Goal: Information Seeking & Learning: Learn about a topic

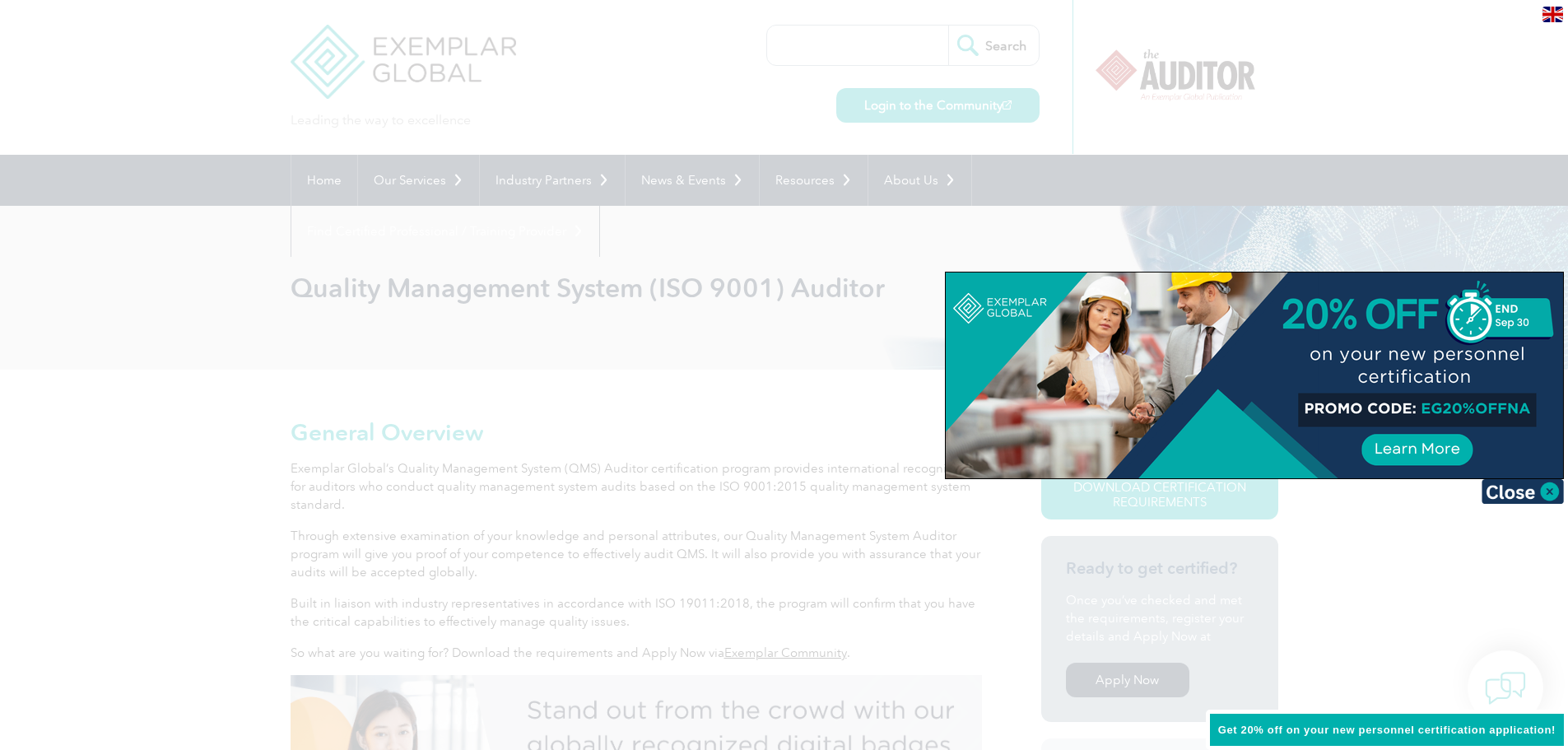
click at [1397, 446] on div at bounding box center [1254, 375] width 617 height 206
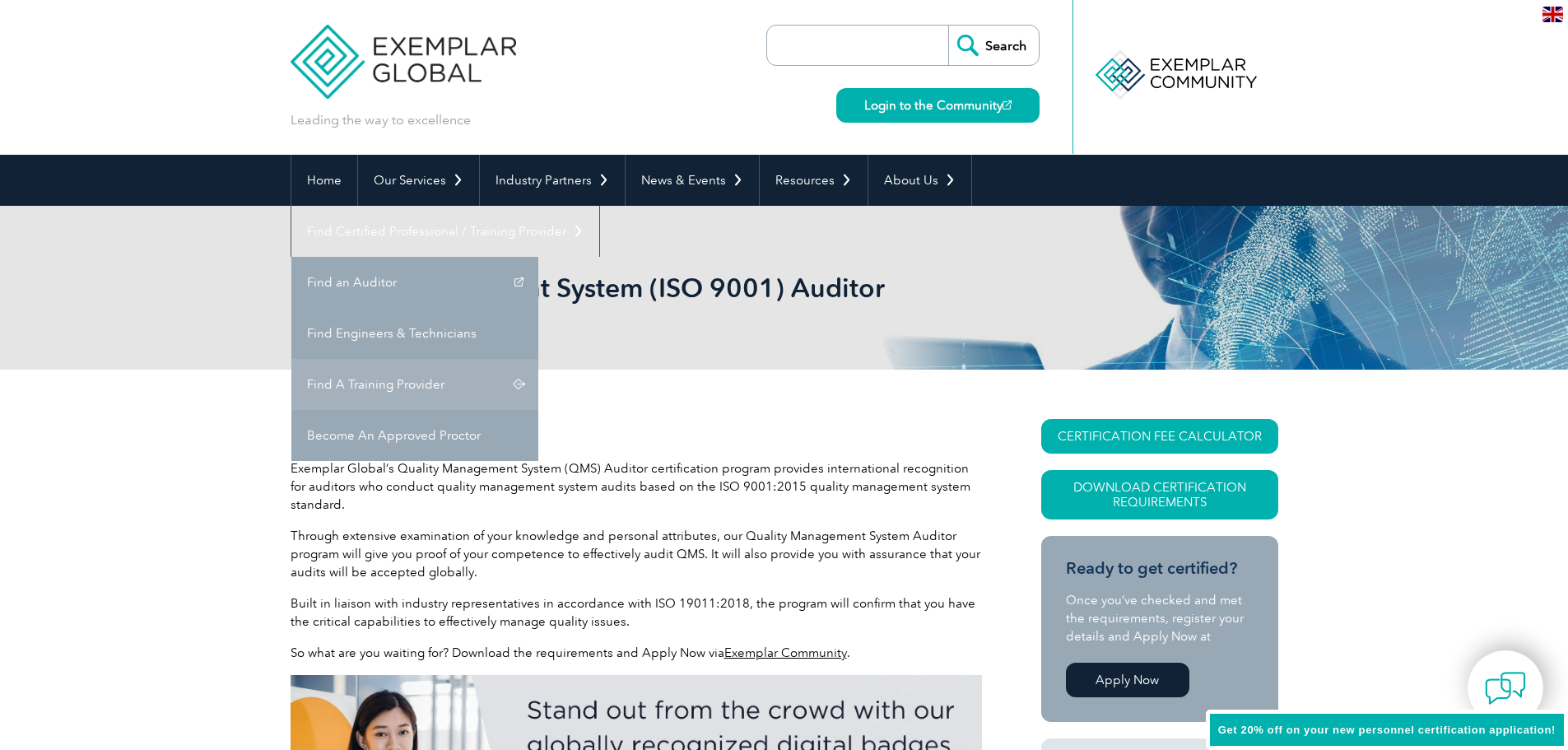
click at [538, 359] on link "Find A Training Provider" at bounding box center [414, 384] width 247 height 51
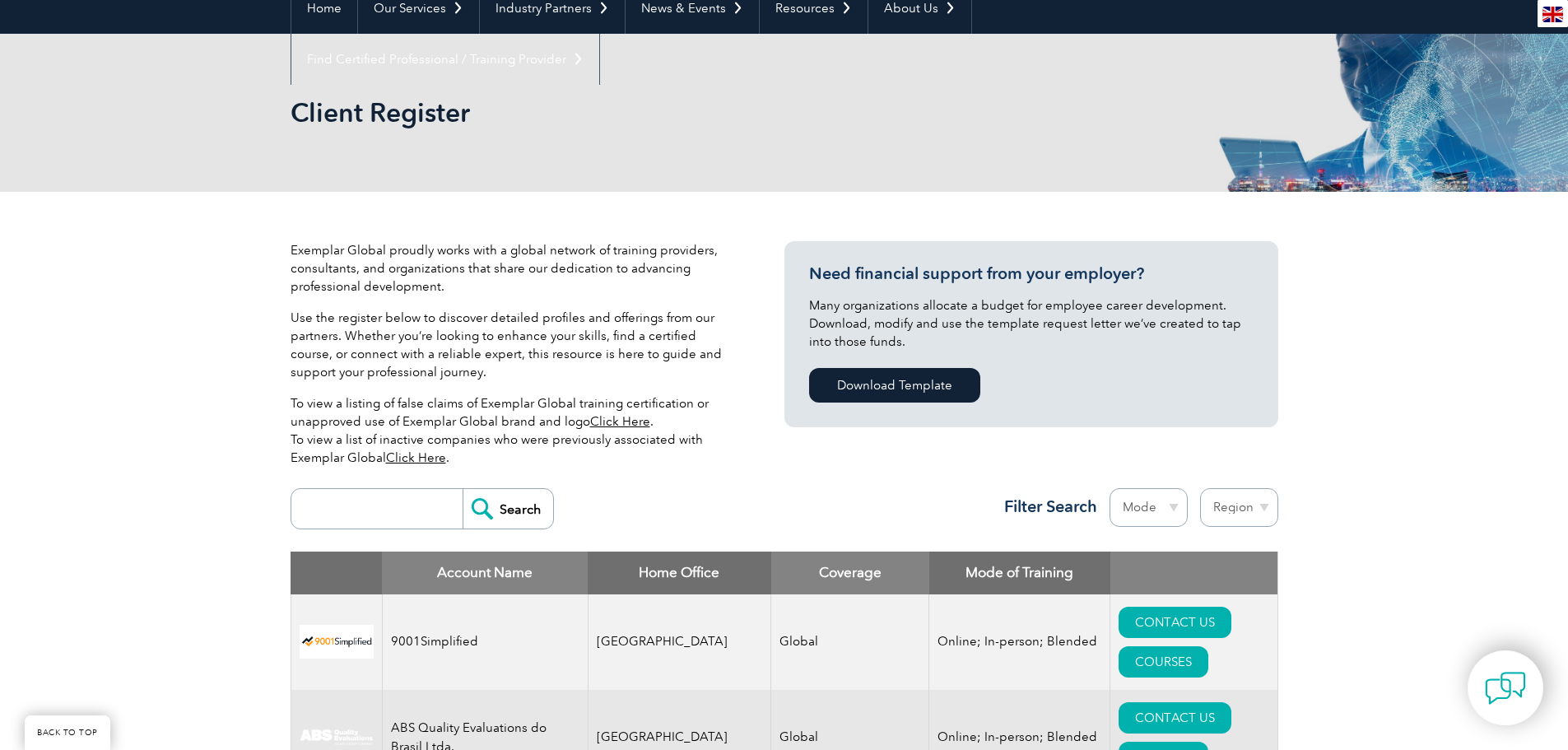
scroll to position [494, 0]
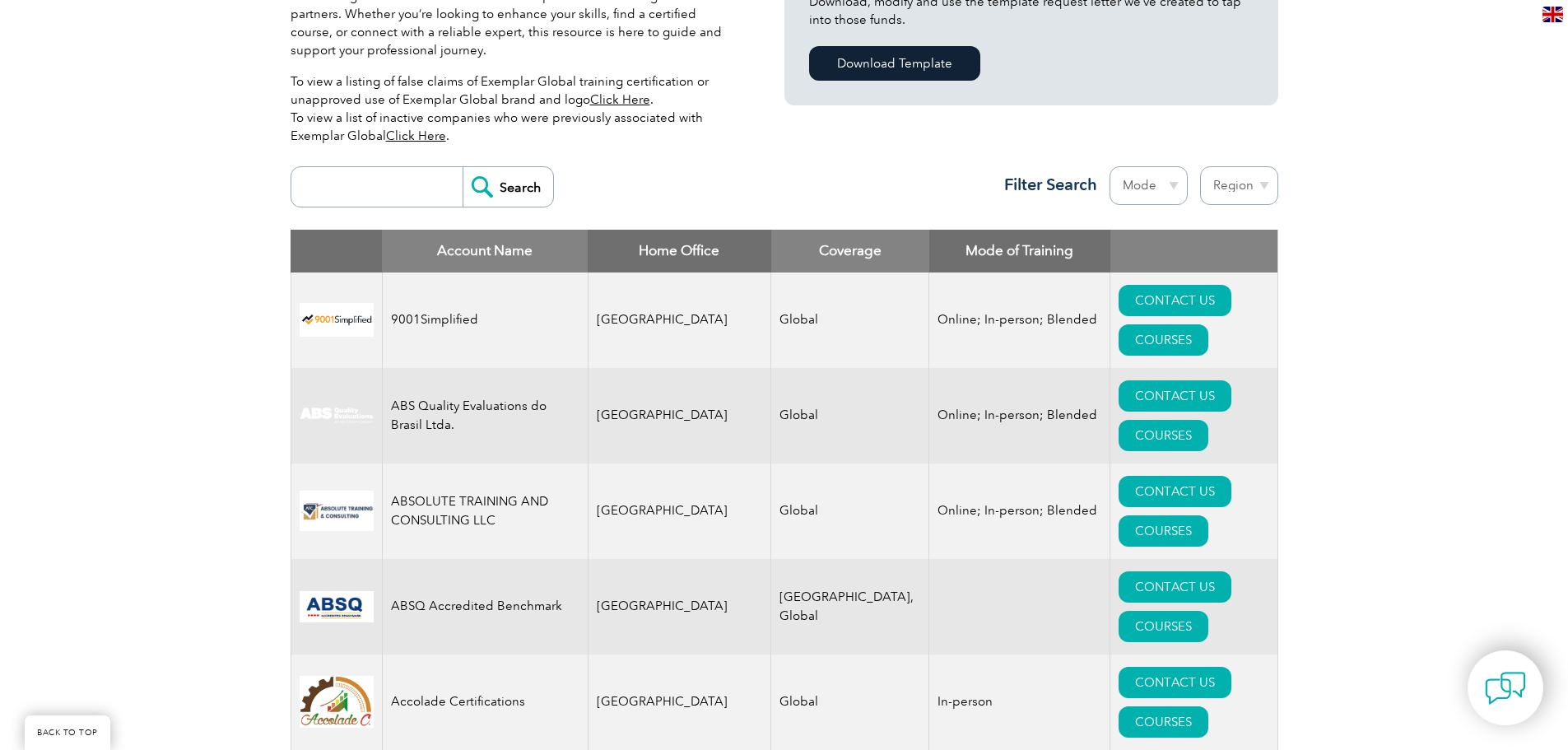
click at [337, 201] on input "search" at bounding box center [380, 186] width 163 height 39
type input "14001, lead"
click at [462, 167] on input "Search" at bounding box center [508, 186] width 91 height 39
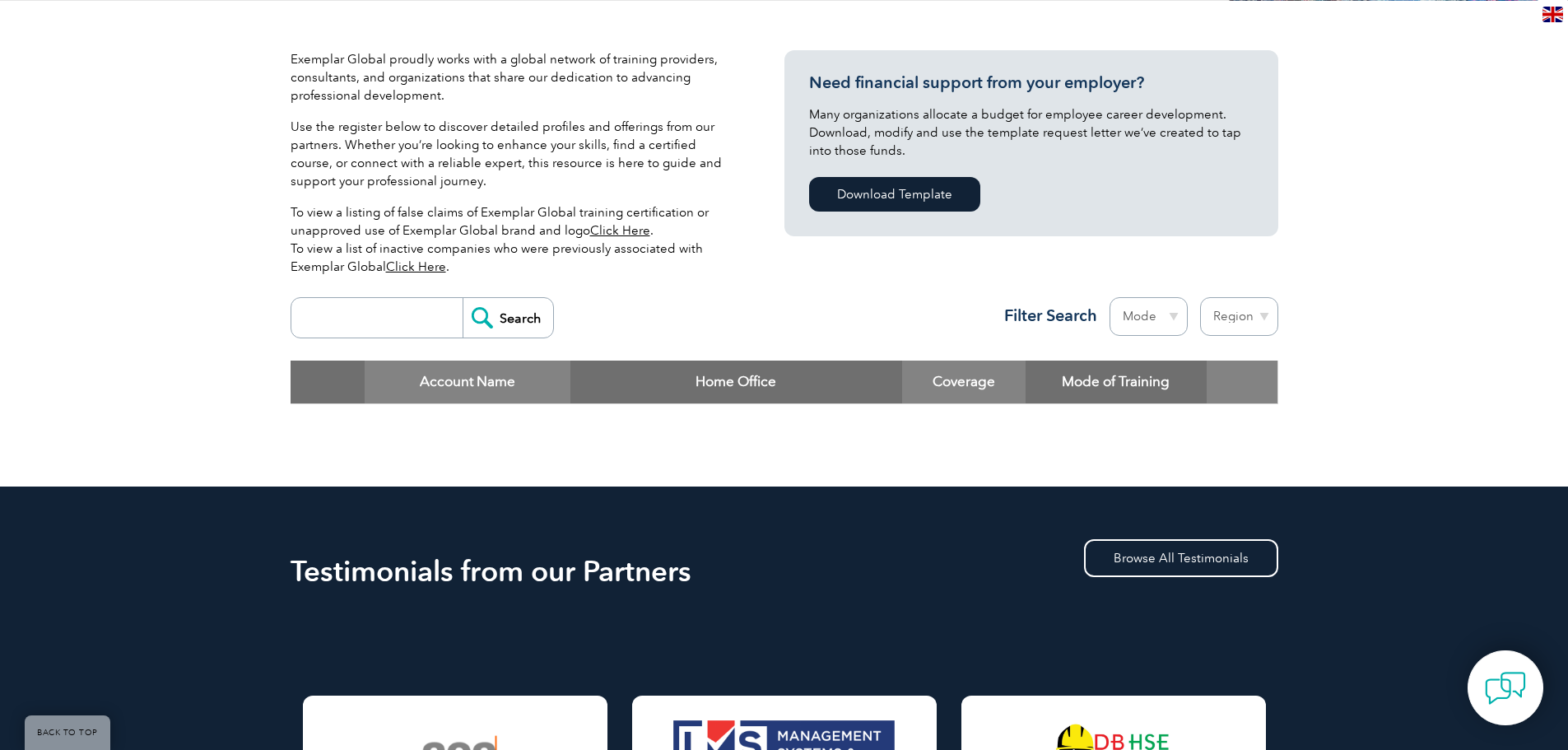
scroll to position [412, 0]
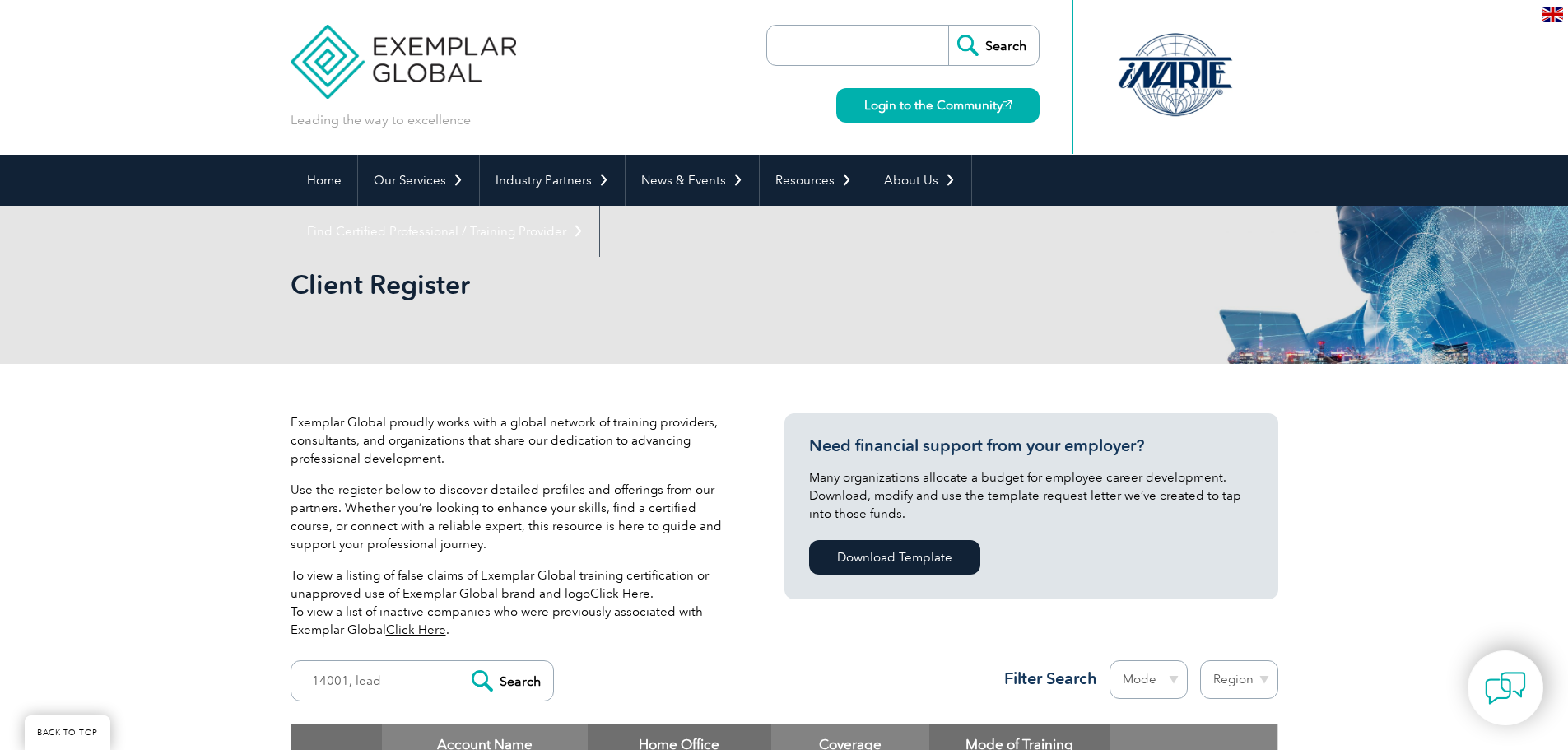
scroll to position [492, 0]
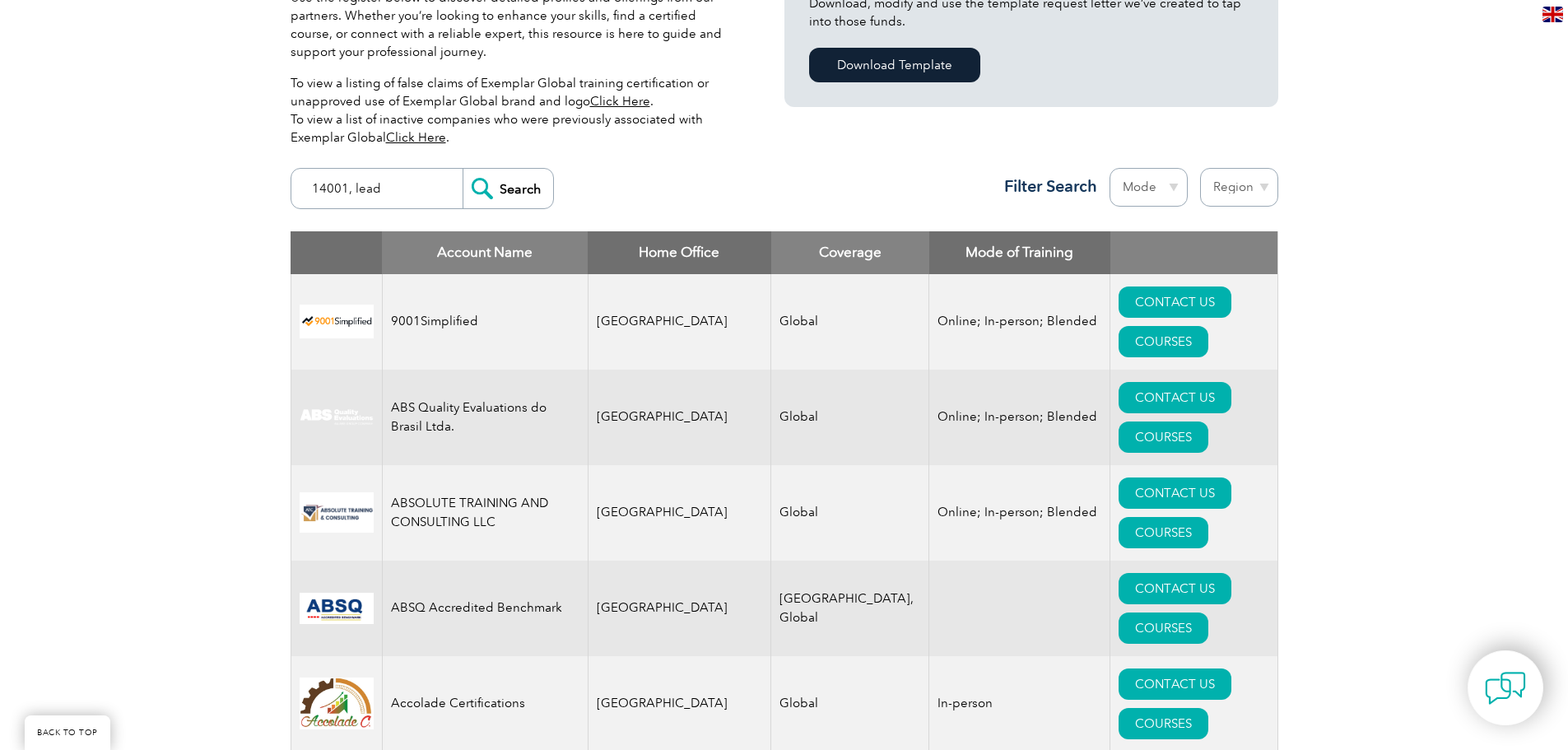
drag, startPoint x: 386, startPoint y: 185, endPoint x: 261, endPoint y: 189, distance: 125.1
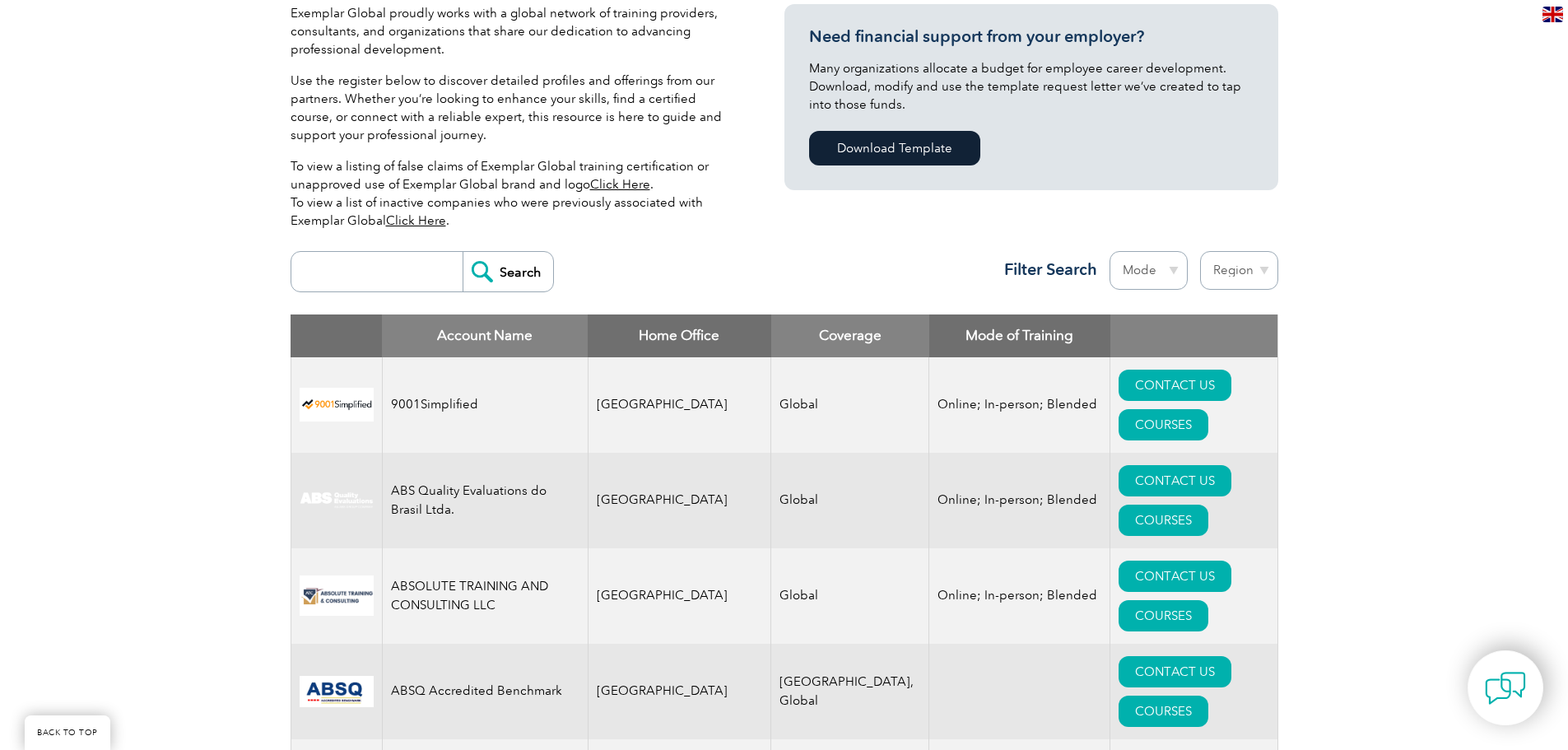
scroll to position [410, 0]
click at [1140, 286] on select "Mode Online In-person Blended" at bounding box center [1149, 270] width 79 height 38
select select "Online"
click at [1110, 251] on select "Mode Online In-person Blended" at bounding box center [1149, 270] width 79 height 38
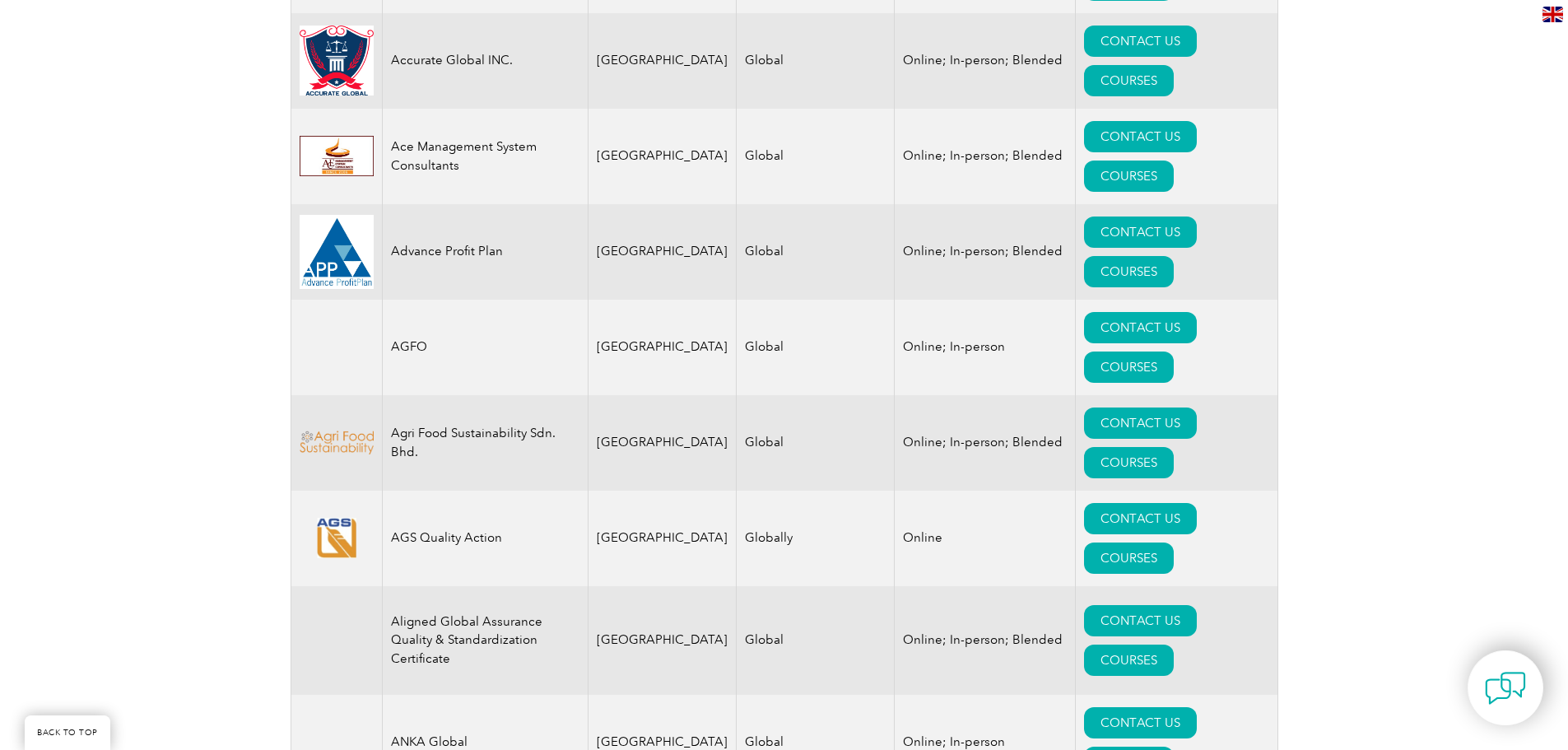
scroll to position [642, 0]
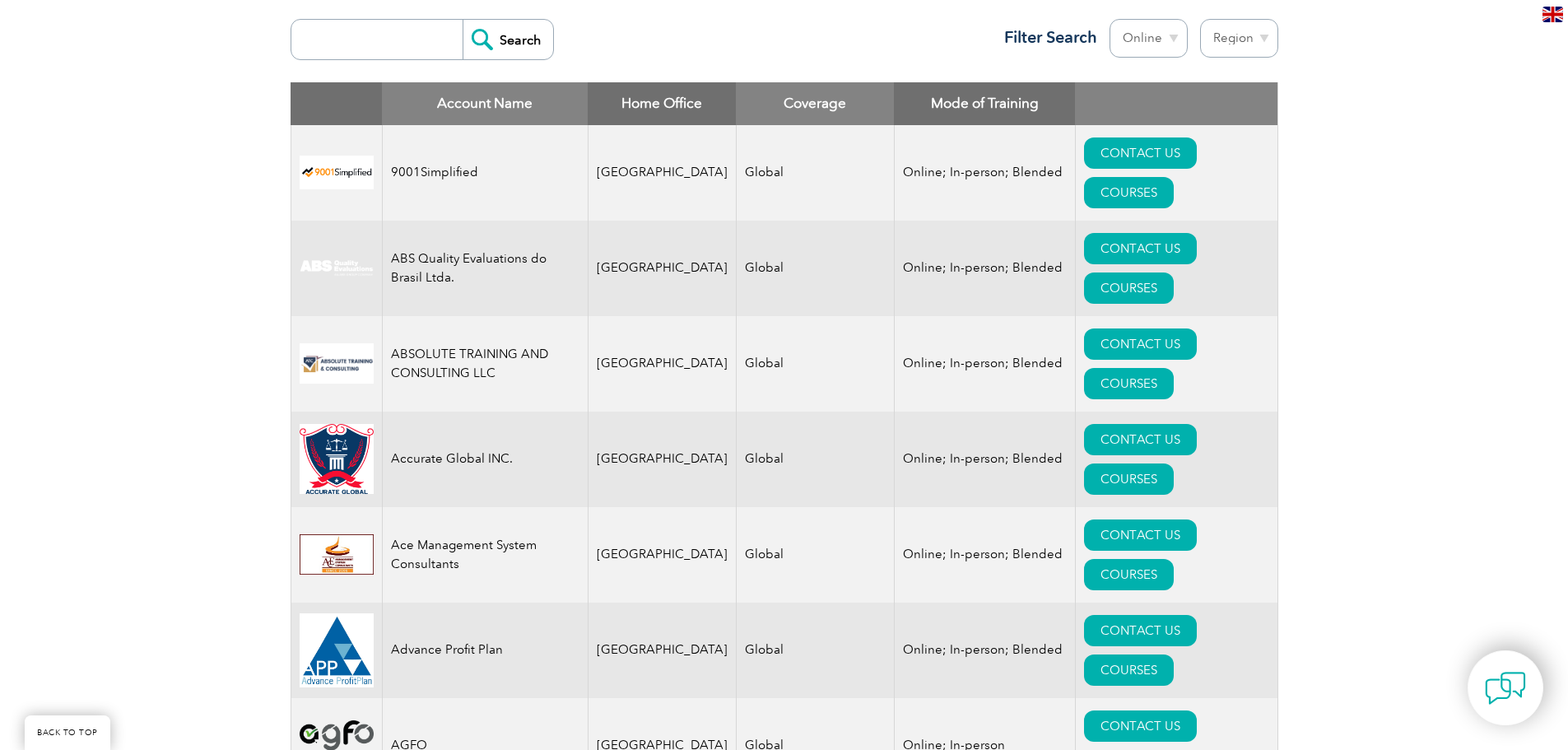
click at [1218, 43] on select "Region Australia Bahrain Bangladesh Brazil Canada Colombia Dominican Republic E…" at bounding box center [1239, 38] width 79 height 38
select select "United States"
click at [1200, 19] on select "Region Australia Bahrain Bangladesh Brazil Canada Colombia Dominican Republic E…" at bounding box center [1239, 38] width 79 height 38
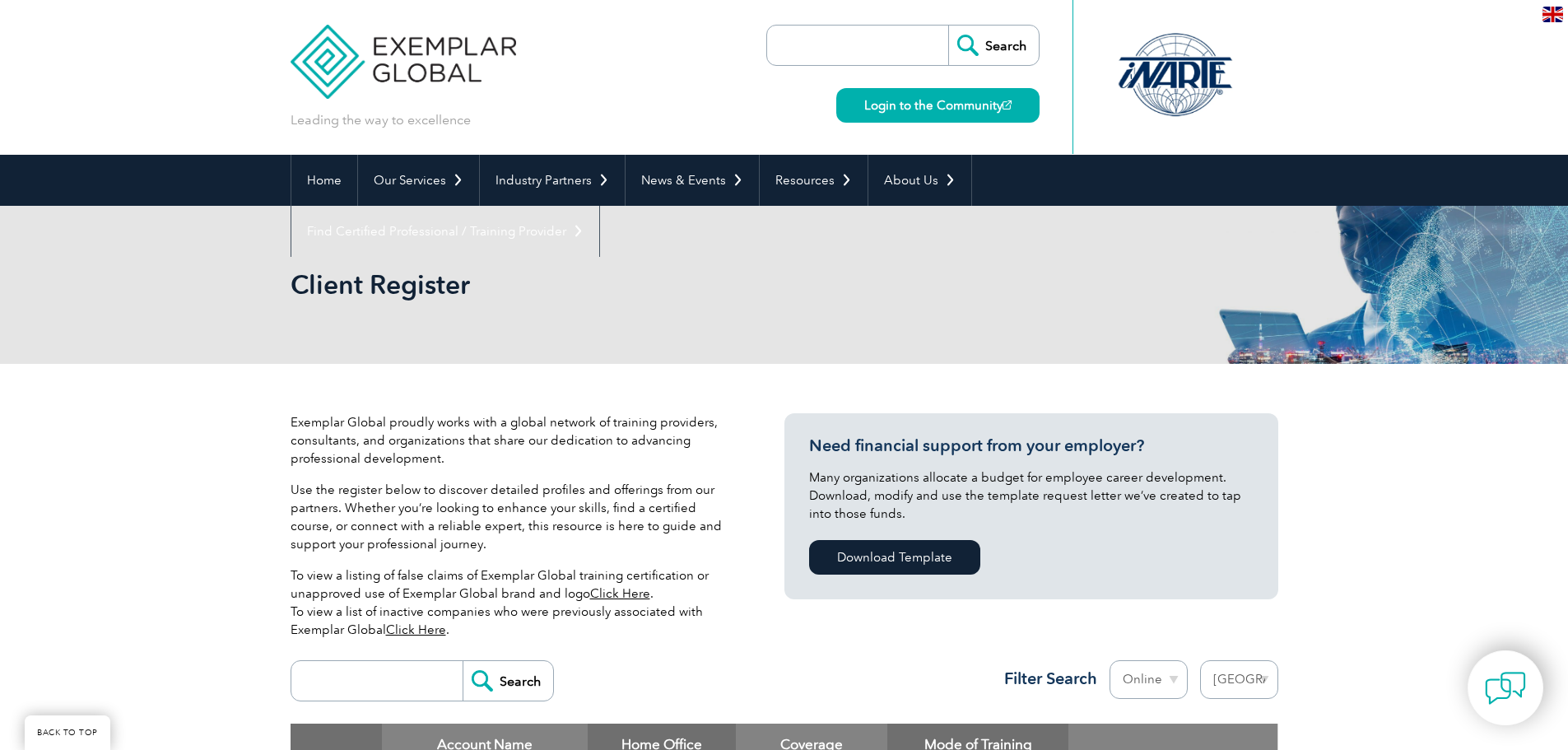
select select "[GEOGRAPHIC_DATA]"
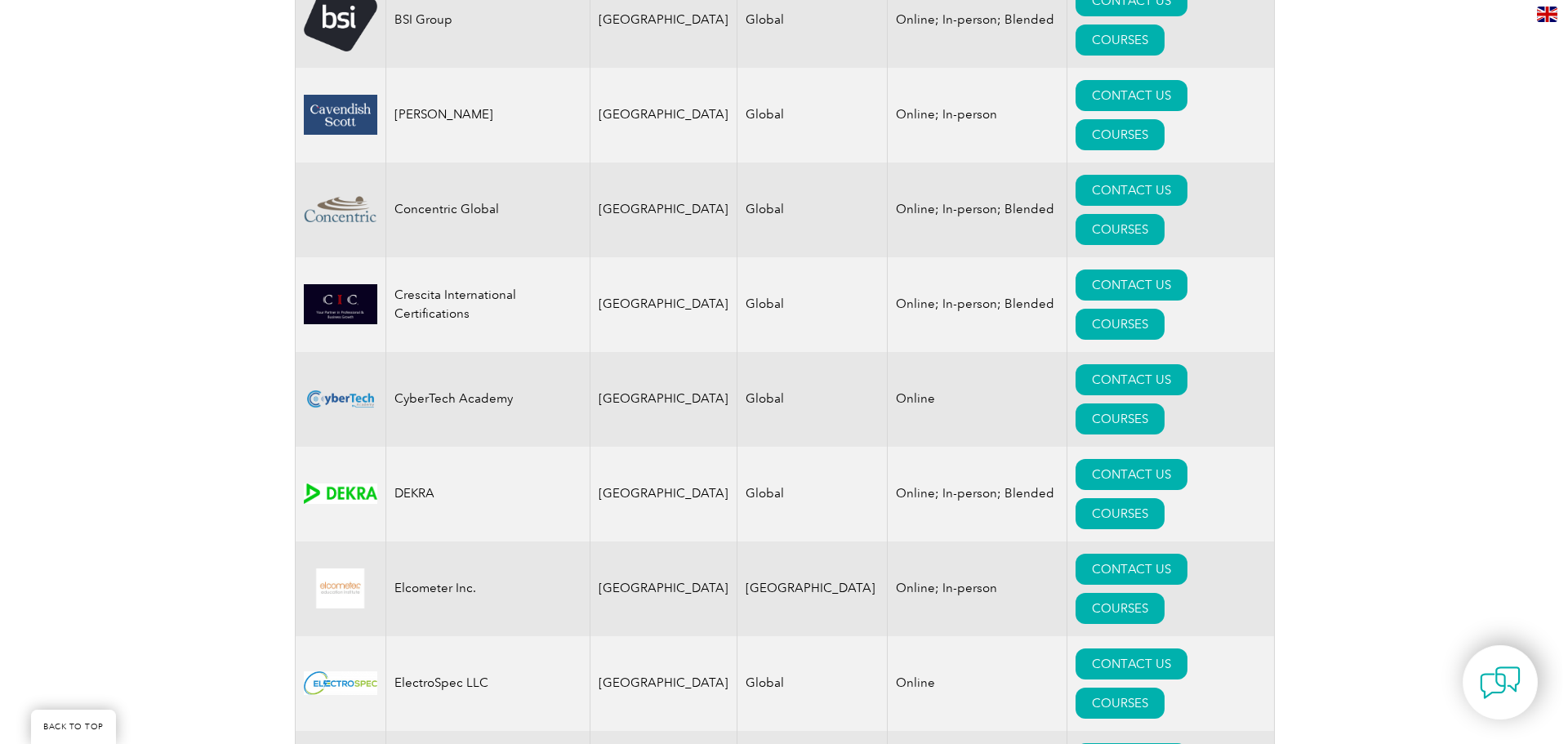
scroll to position [1291, 0]
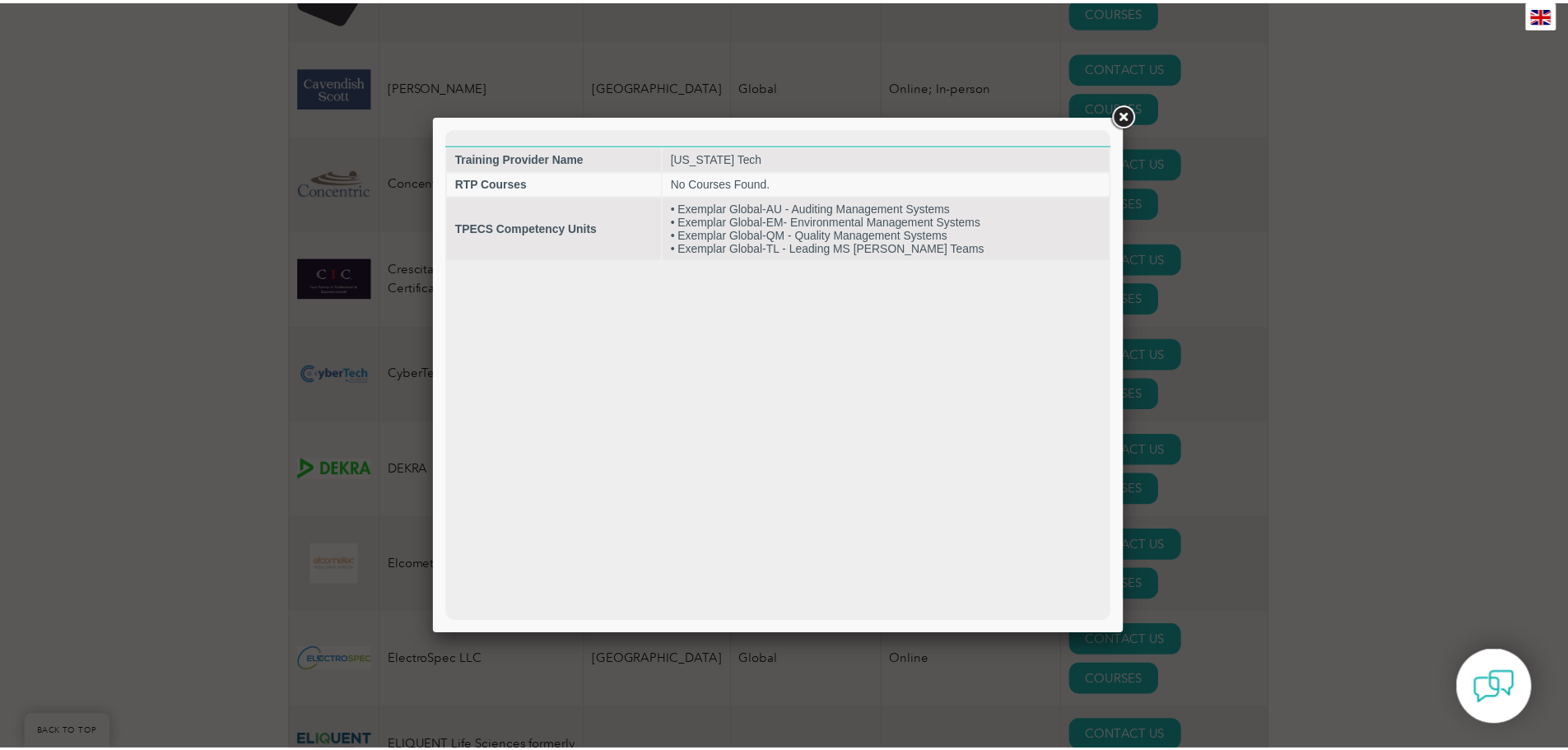
scroll to position [0, 0]
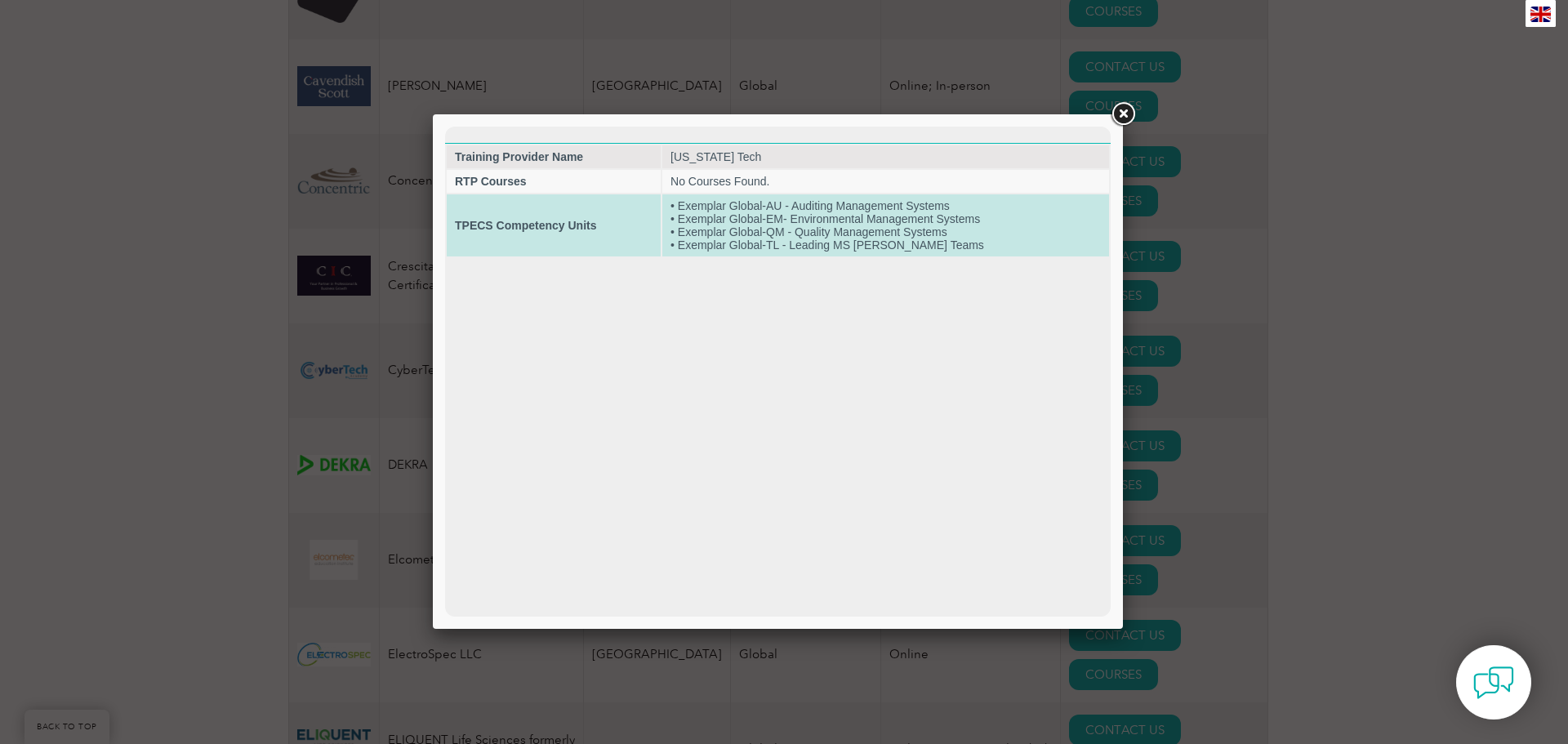
click at [737, 204] on td "• Exemplar Global-AU - Auditing Management Systems • Exemplar Global-EM- Enviro…" at bounding box center [886, 226] width 447 height 62
click at [519, 230] on strong "TPECS Competency Units" at bounding box center [525, 225] width 141 height 13
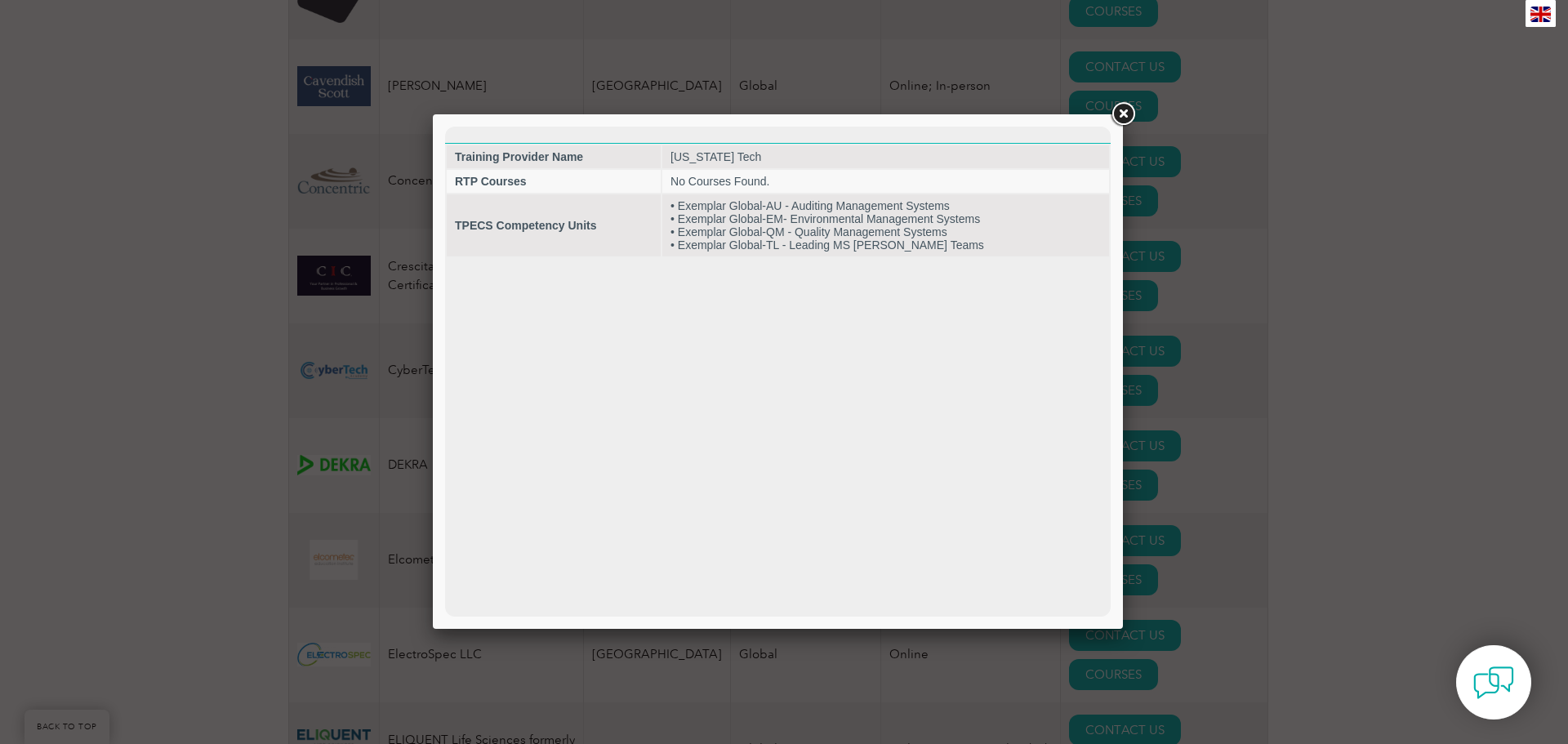
click at [1120, 108] on link at bounding box center [1123, 114] width 29 height 29
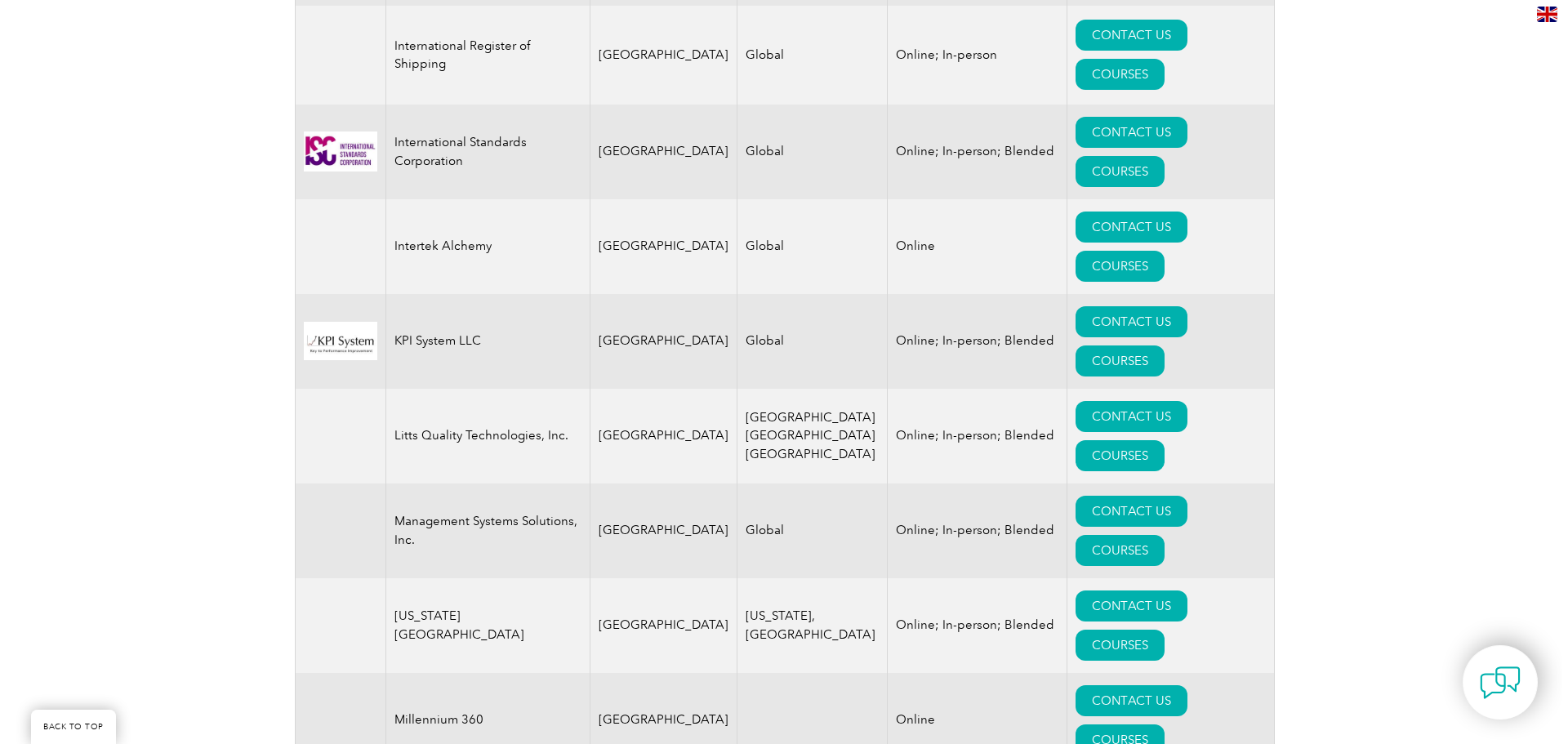
scroll to position [2679, 0]
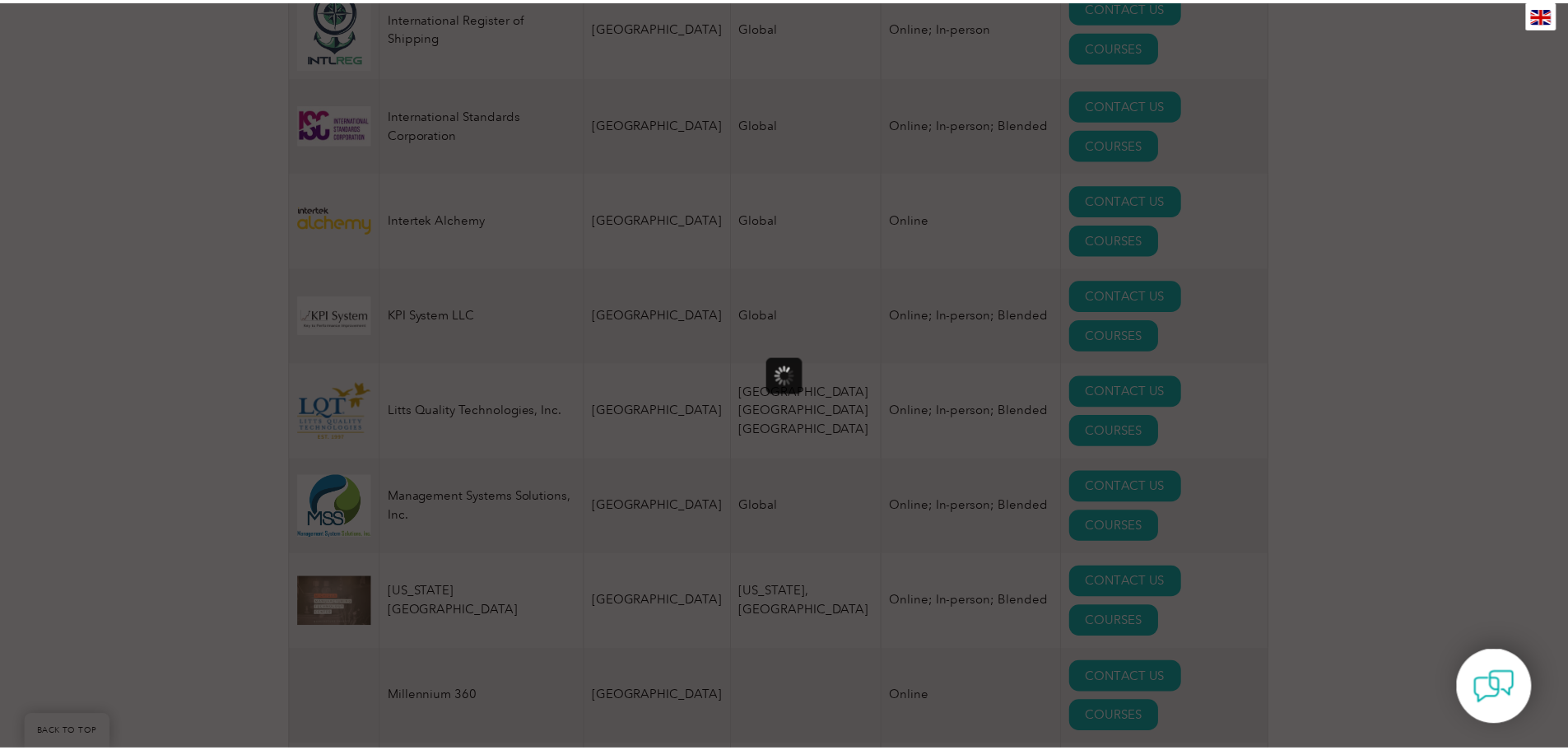
scroll to position [0, 0]
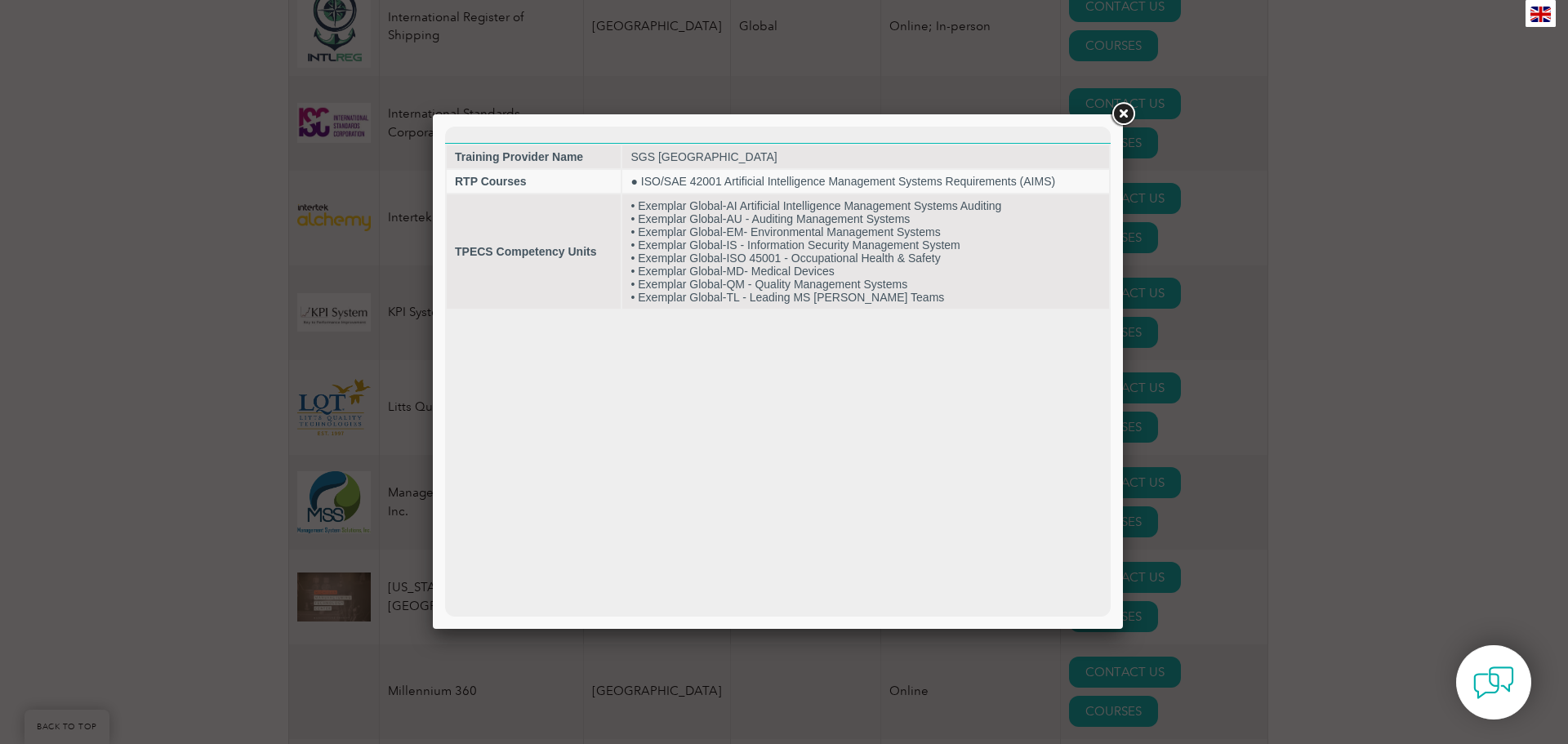
click at [1125, 113] on link at bounding box center [1123, 114] width 29 height 29
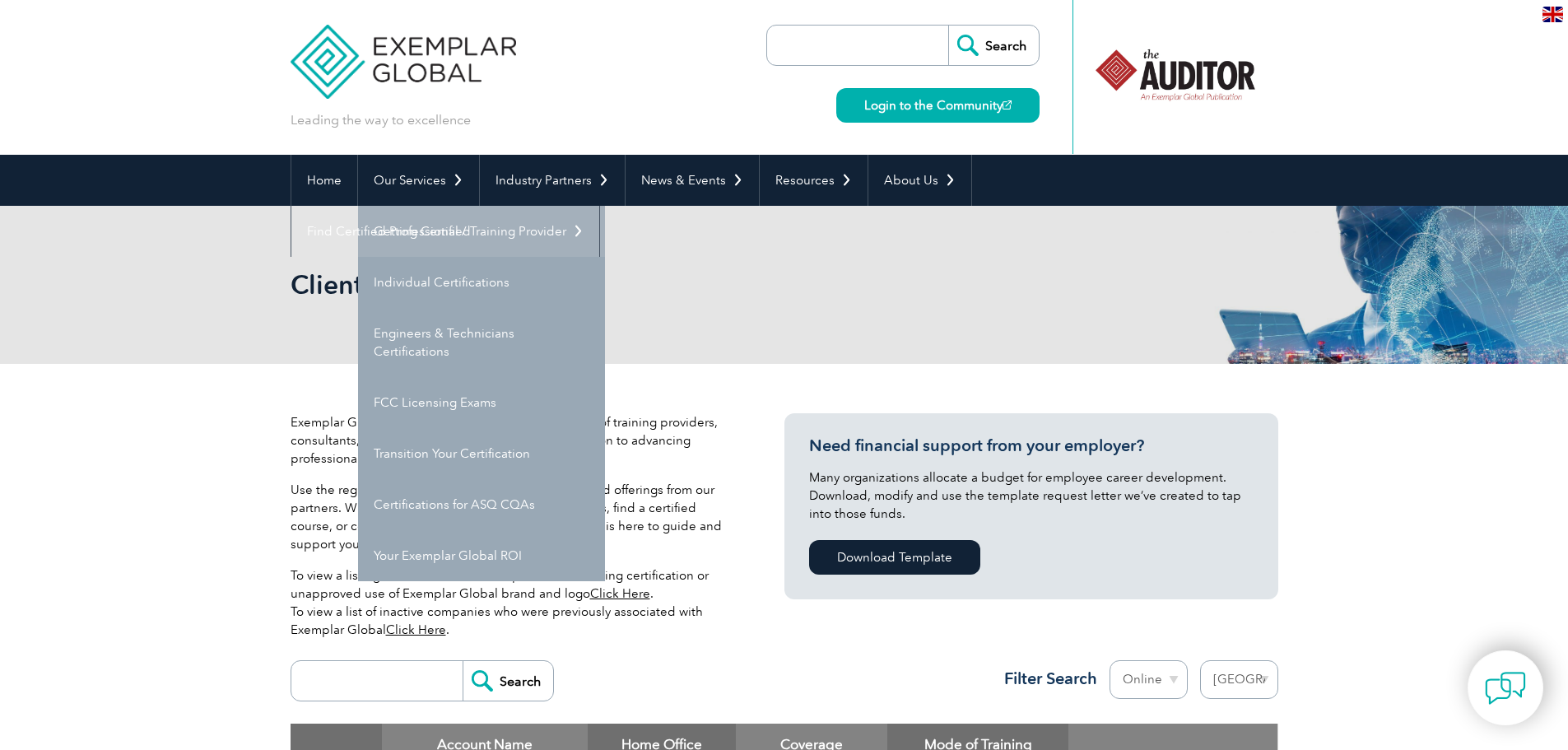
click at [430, 225] on link "Getting Certified" at bounding box center [481, 231] width 247 height 51
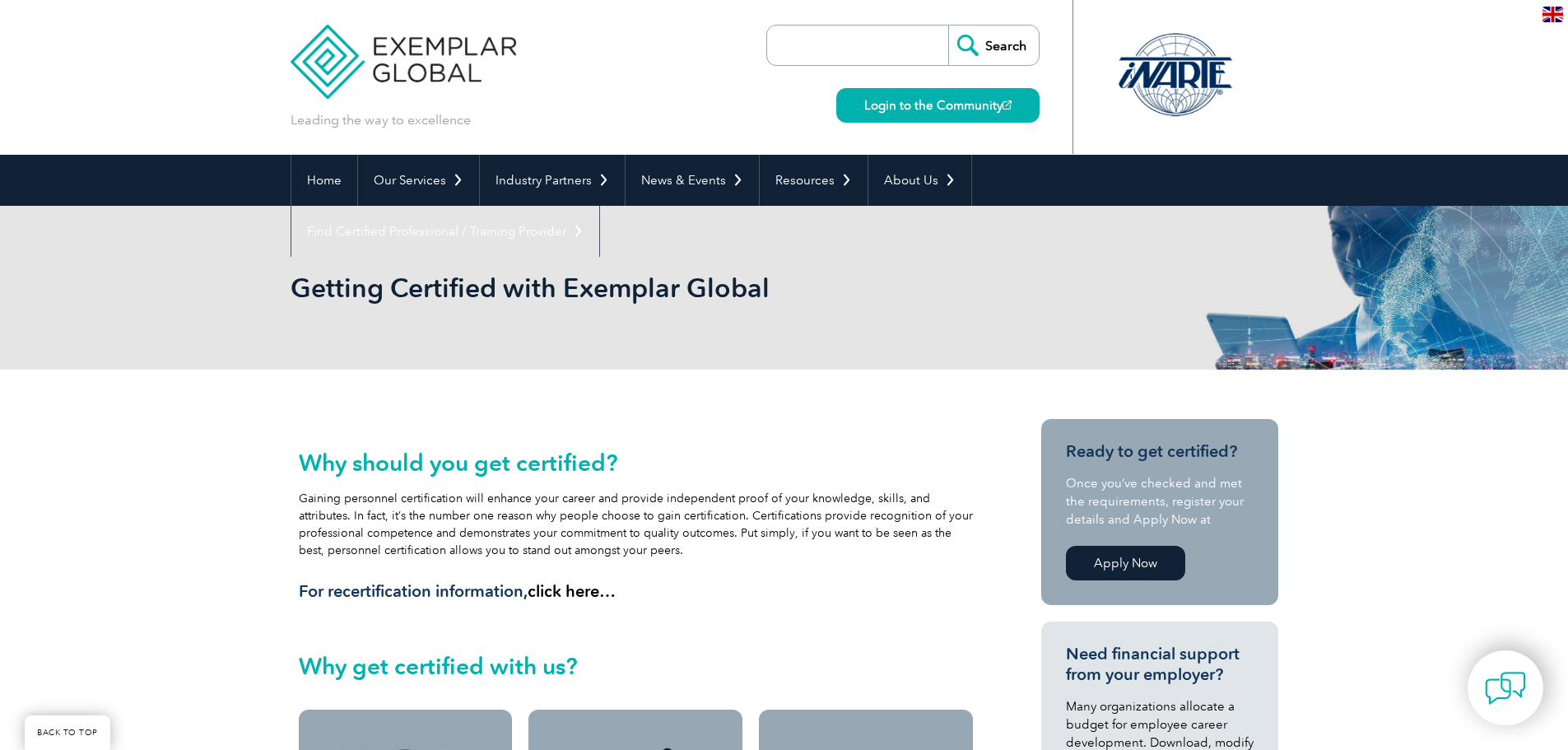
scroll to position [229, 0]
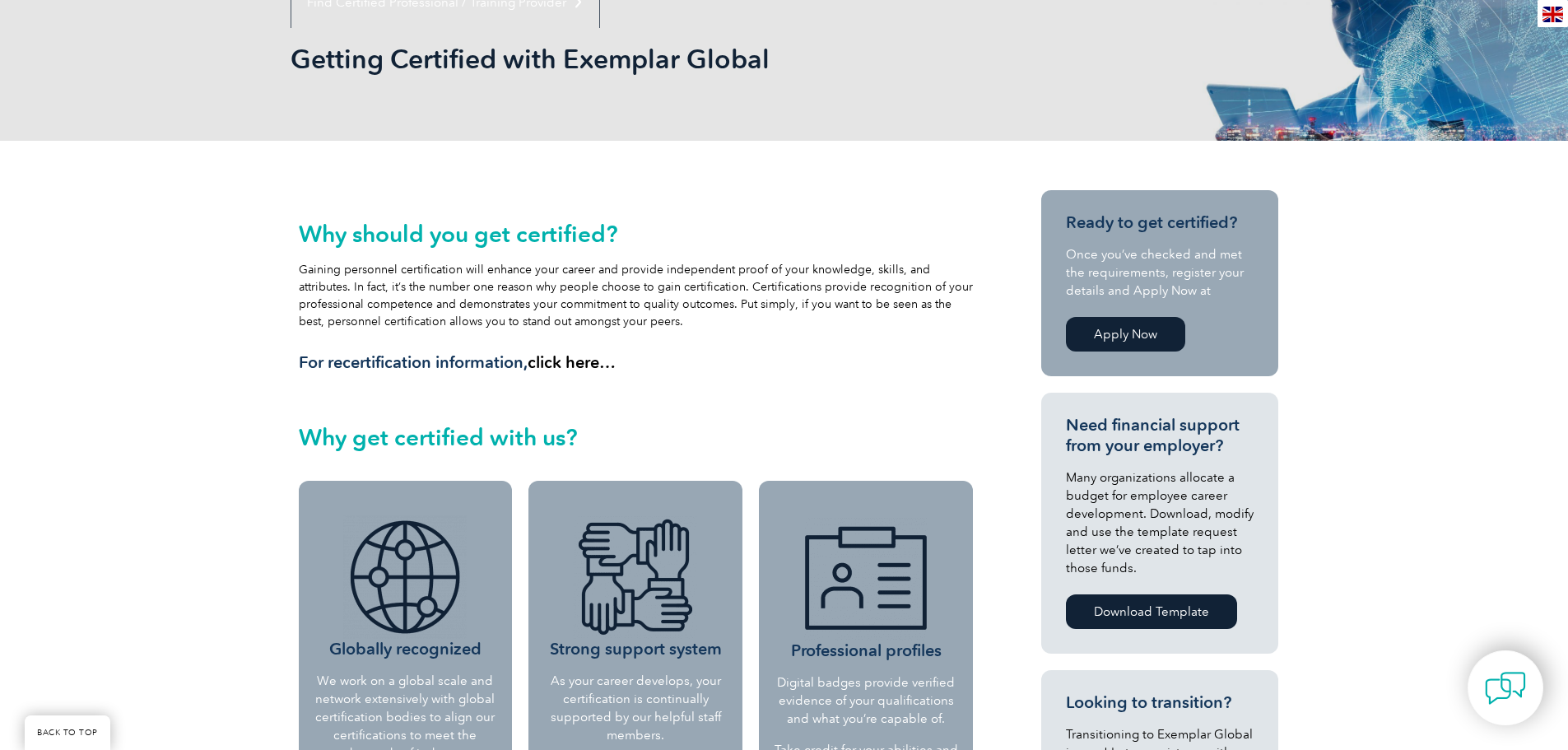
click at [1084, 328] on link "Apply Now" at bounding box center [1126, 334] width 120 height 35
